Goal: Task Accomplishment & Management: Manage account settings

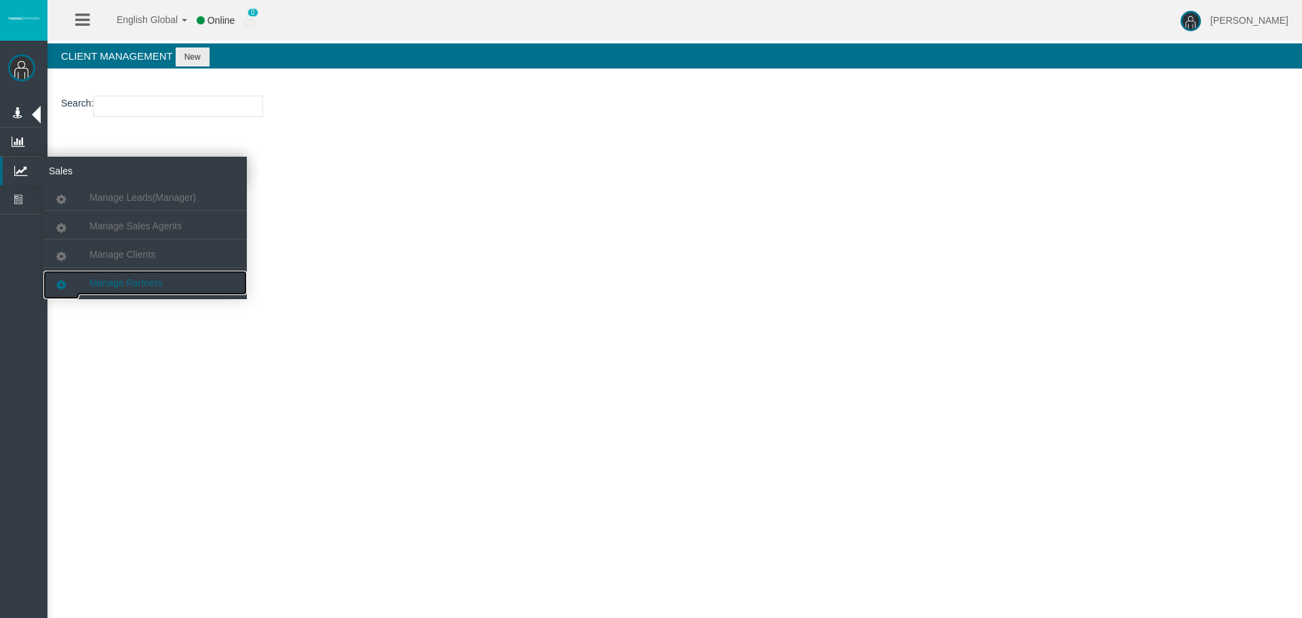
click at [134, 288] on link "Manage Partners" at bounding box center [144, 283] width 203 height 24
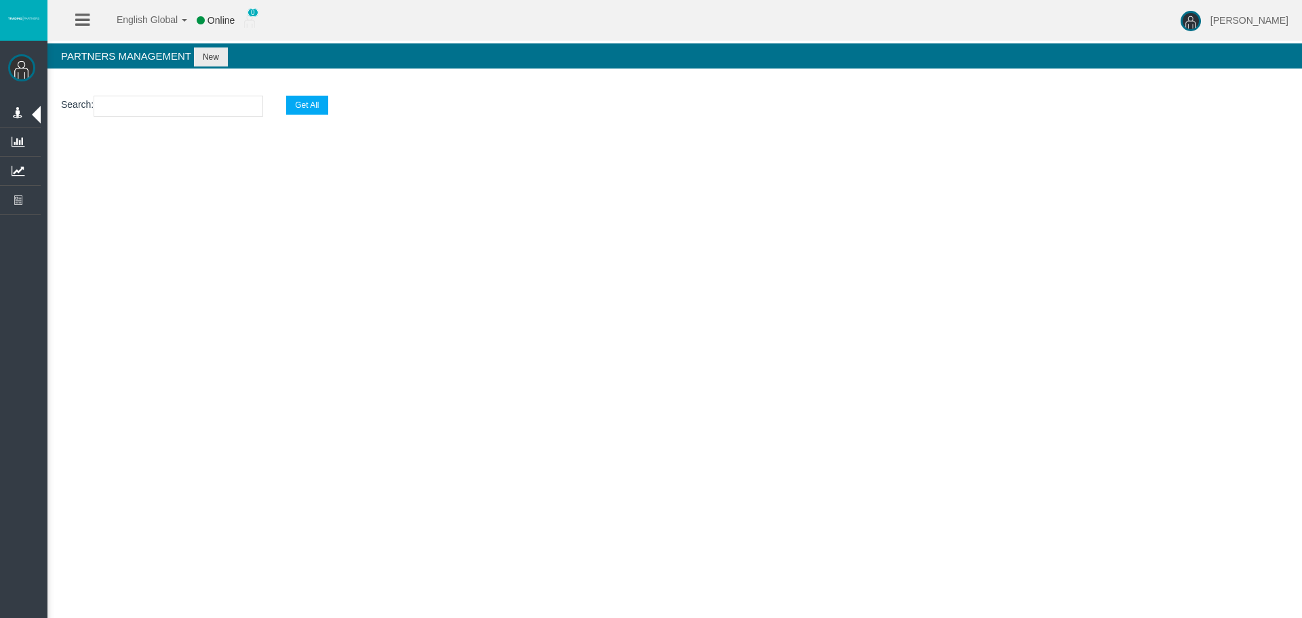
drag, startPoint x: 128, startPoint y: 132, endPoint x: 128, endPoint y: 107, distance: 24.4
click at [128, 128] on section "Search : Get All" at bounding box center [674, 109] width 1254 height 55
click at [128, 107] on input "text" at bounding box center [179, 106] width 170 height 21
paste input "IBy56rb"
type input "IBy56rb"
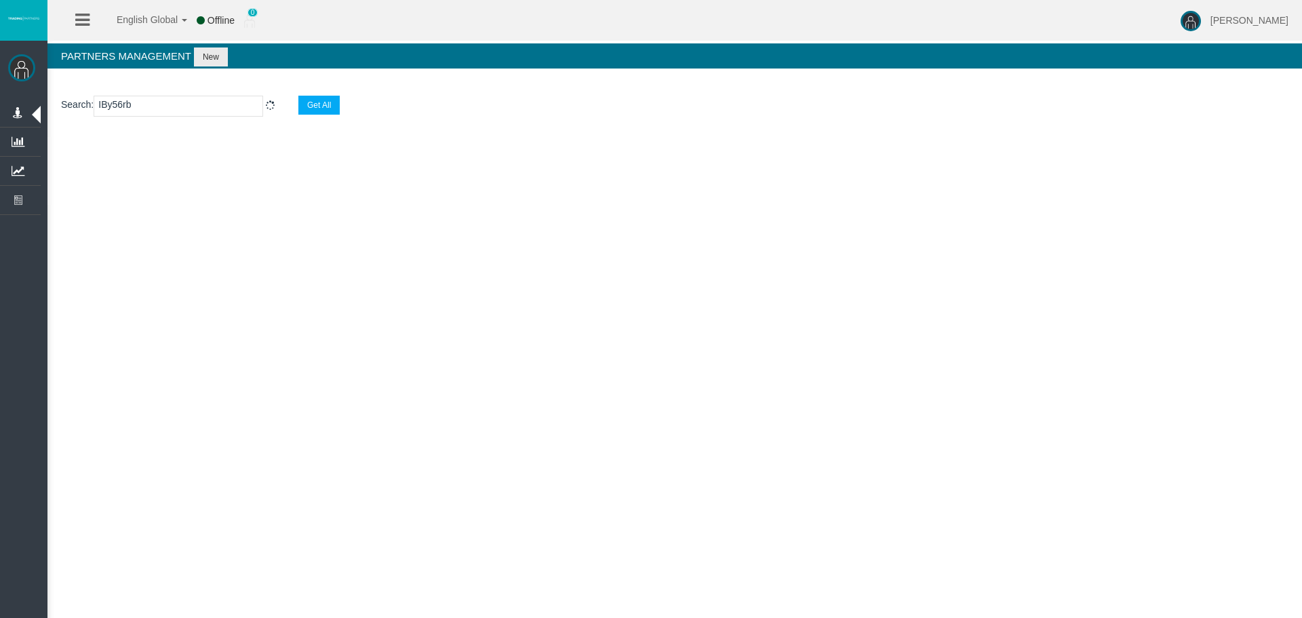
select select "25"
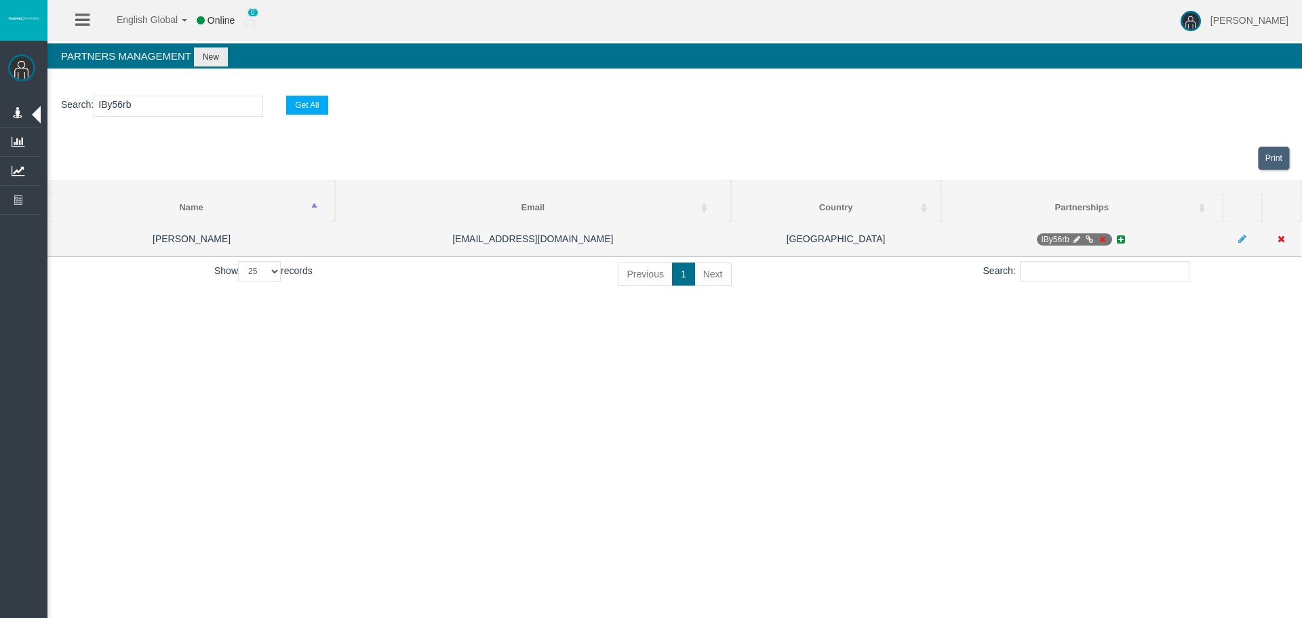
type input "IBy56rb"
click at [1085, 241] on icon at bounding box center [1089, 239] width 10 height 8
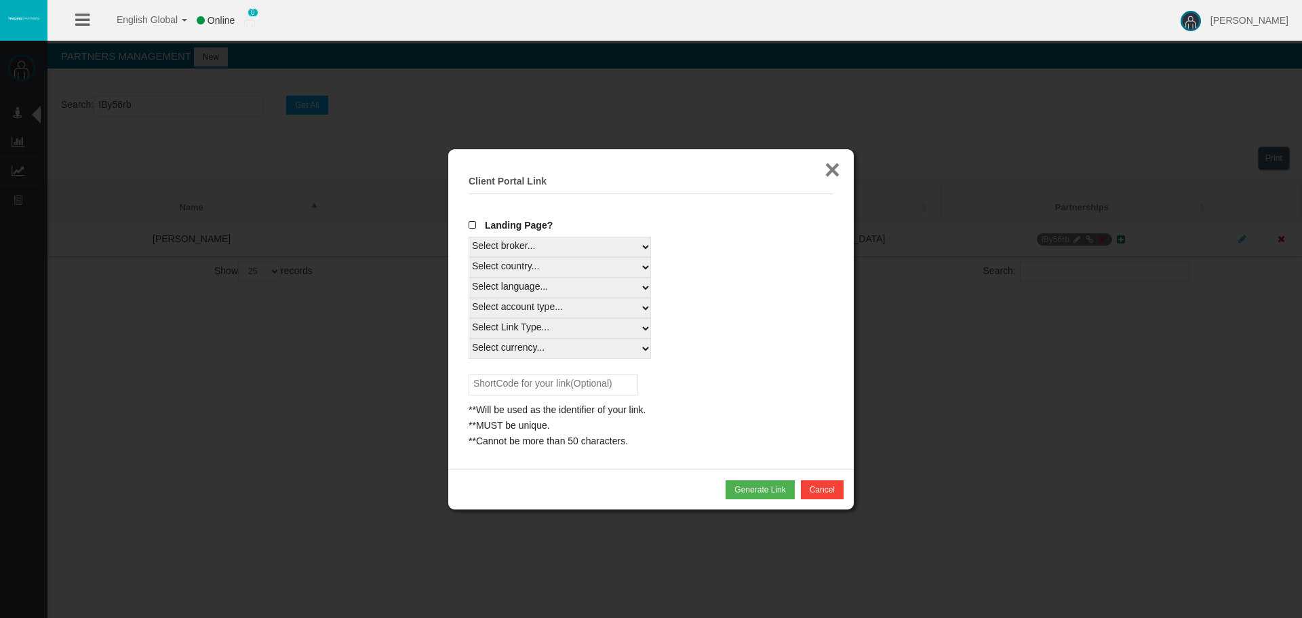
click at [839, 176] on button "×" at bounding box center [832, 169] width 16 height 27
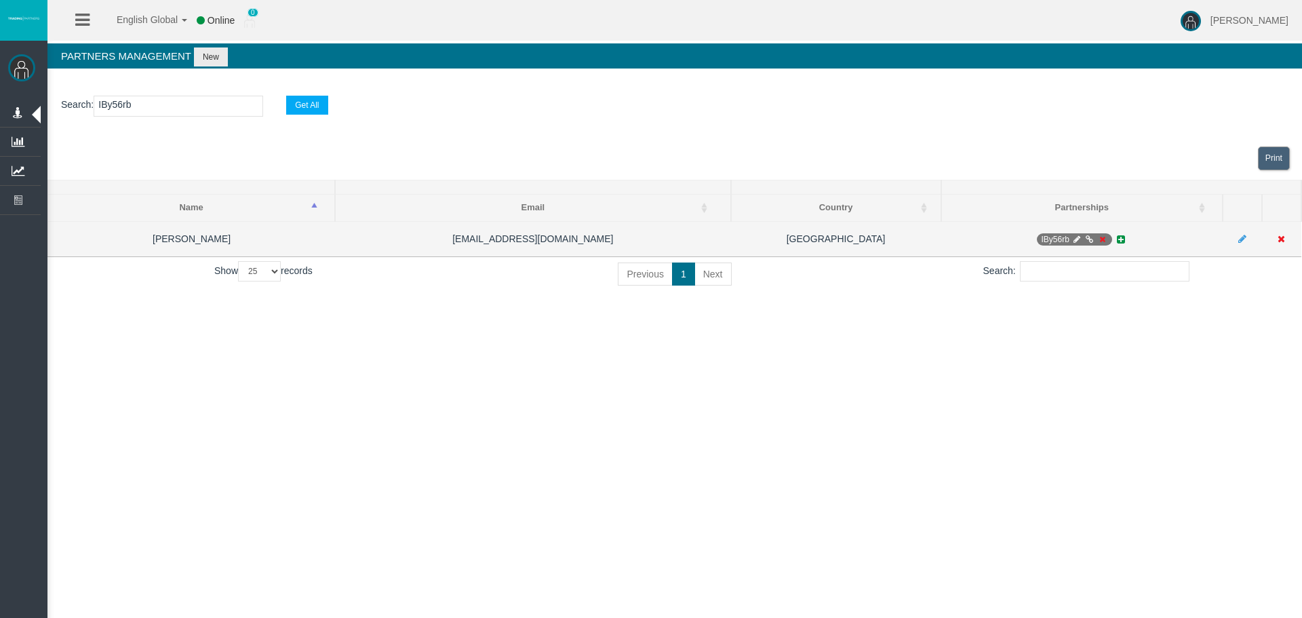
click at [1079, 238] on icon at bounding box center [1076, 239] width 10 height 8
select select "0"
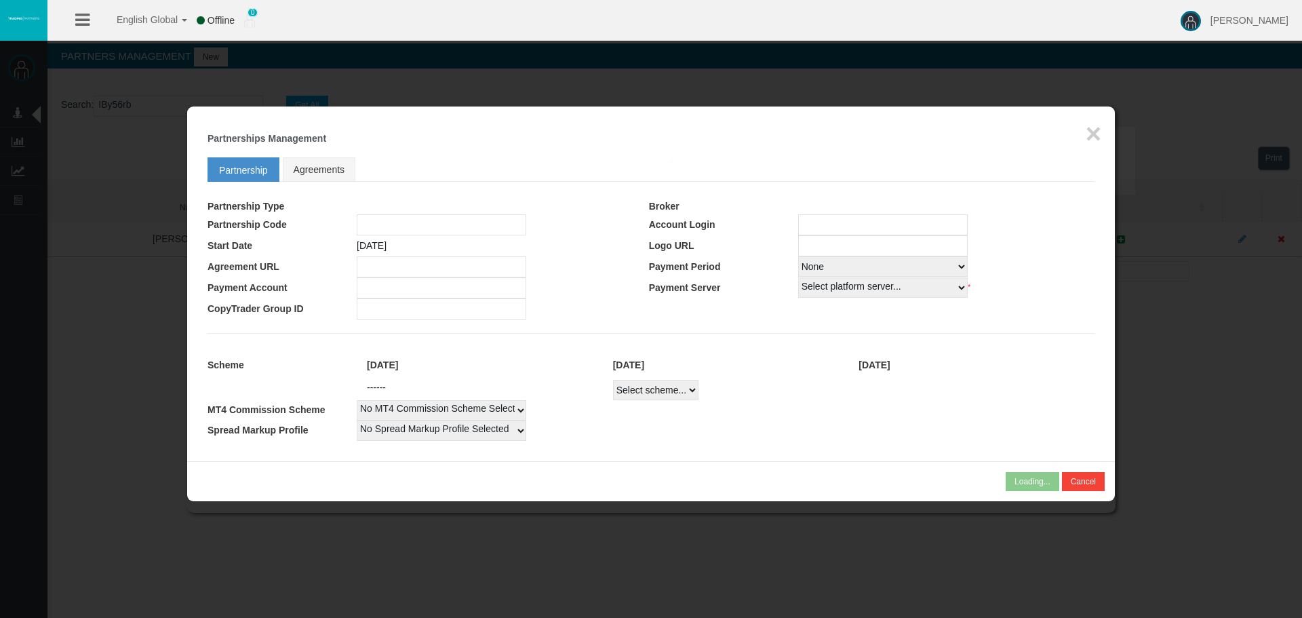
type input "IBy56rb"
type input "19268869"
select select "1"
type input "19268869"
select select "1"
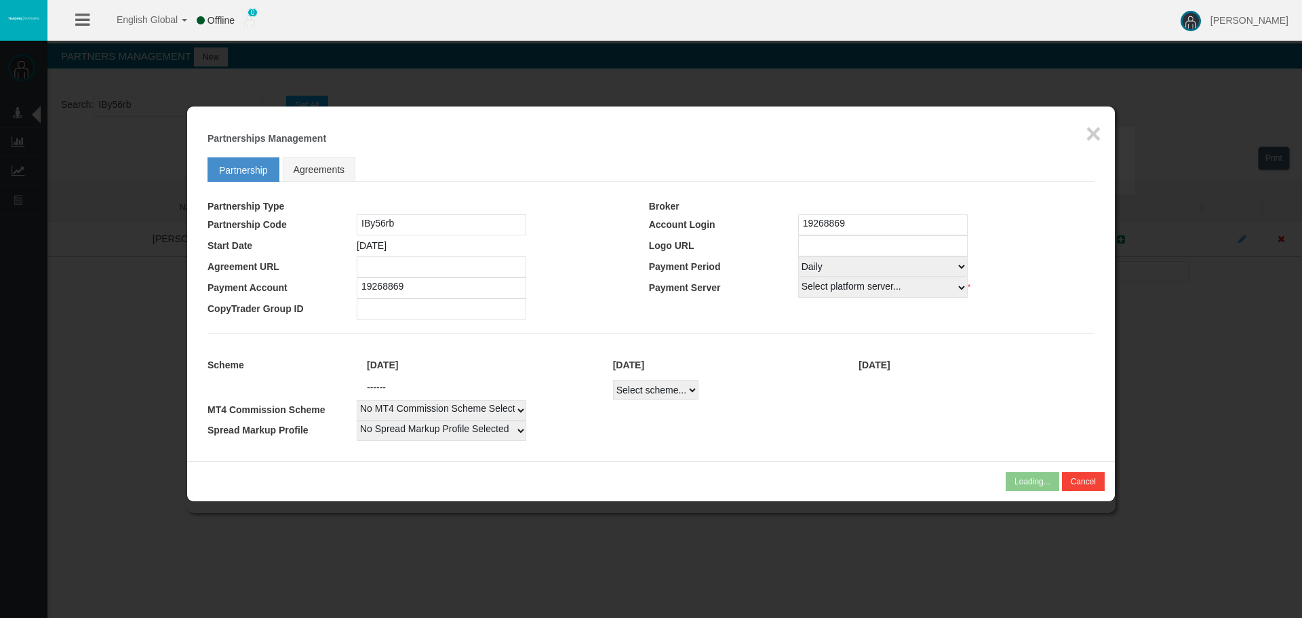
select select
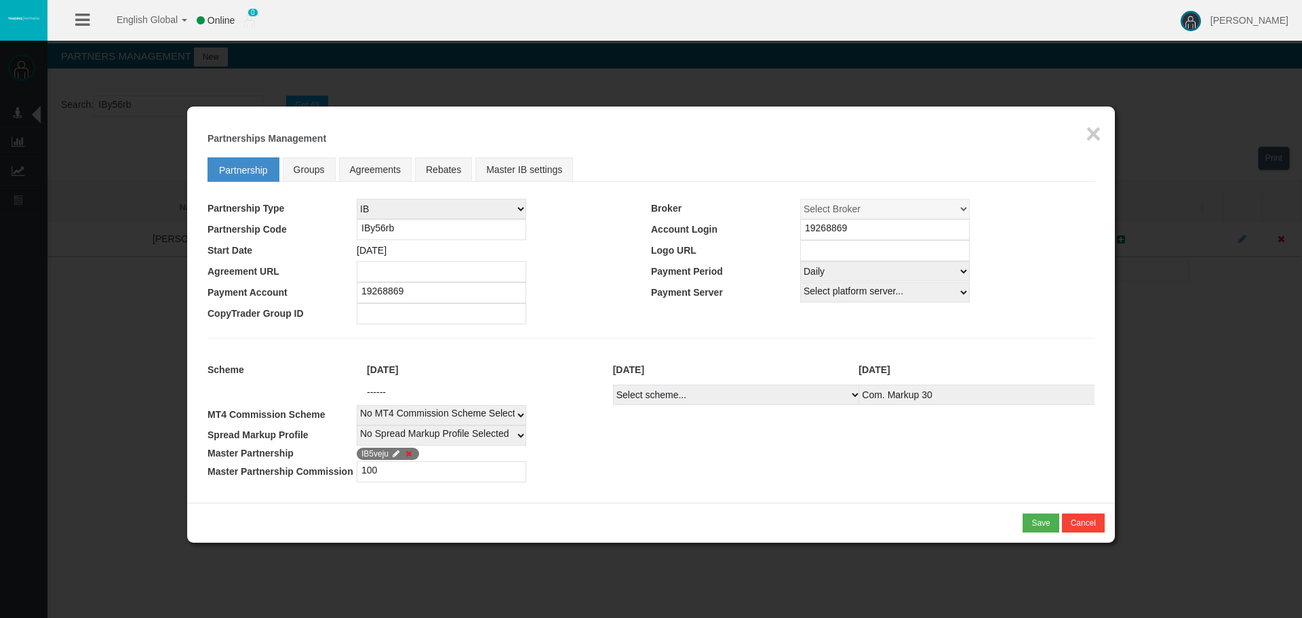
click at [837, 274] on div "Loading... × Partnerships Management Partnership Groups Agreements Rebates Mast…" at bounding box center [651, 304] width 928 height 396
click at [837, 276] on select "Select Payment Period... None Daily Weekly Mid-Month Monthly" at bounding box center [885, 271] width 170 height 20
select select "0"
click at [800, 261] on select "Select Payment Period... None Daily Weekly Mid-Month Monthly" at bounding box center [885, 271] width 170 height 20
click at [1040, 511] on div "* You cannot combine MLM type of partnership with NSR type of scheme! Save Canc…" at bounding box center [651, 522] width 928 height 40
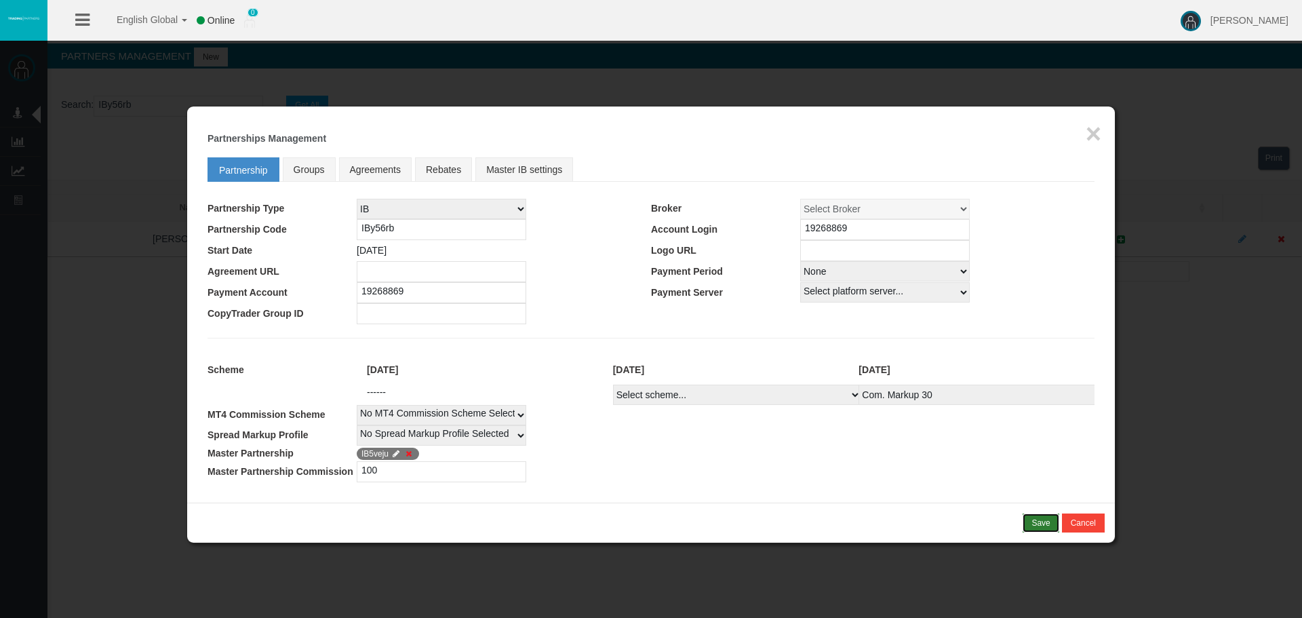
click at [1041, 521] on div "Save" at bounding box center [1040, 523] width 18 height 12
click at [1039, 522] on div "Confirm" at bounding box center [1036, 523] width 28 height 12
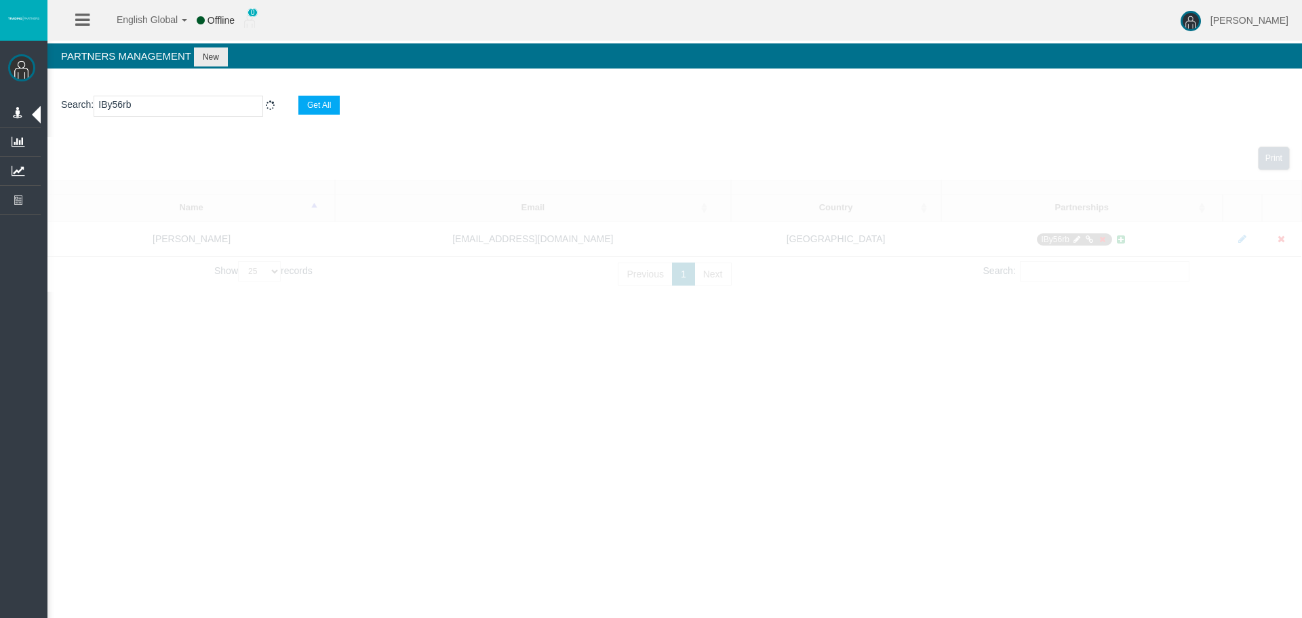
drag, startPoint x: 906, startPoint y: 343, endPoint x: 960, endPoint y: 355, distance: 55.5
click at [915, 347] on div "English Global 简体中文 English Global 日本語 한국어 Offline 0 Loizos Matthaiou Help Log …" at bounding box center [651, 309] width 1302 height 618
click at [960, 355] on div "English Global 简体中文 English Global 日本語 한국어 Offline 0 Loizos Matthaiou Help Log …" at bounding box center [651, 309] width 1302 height 618
